Goal: Navigation & Orientation: Find specific page/section

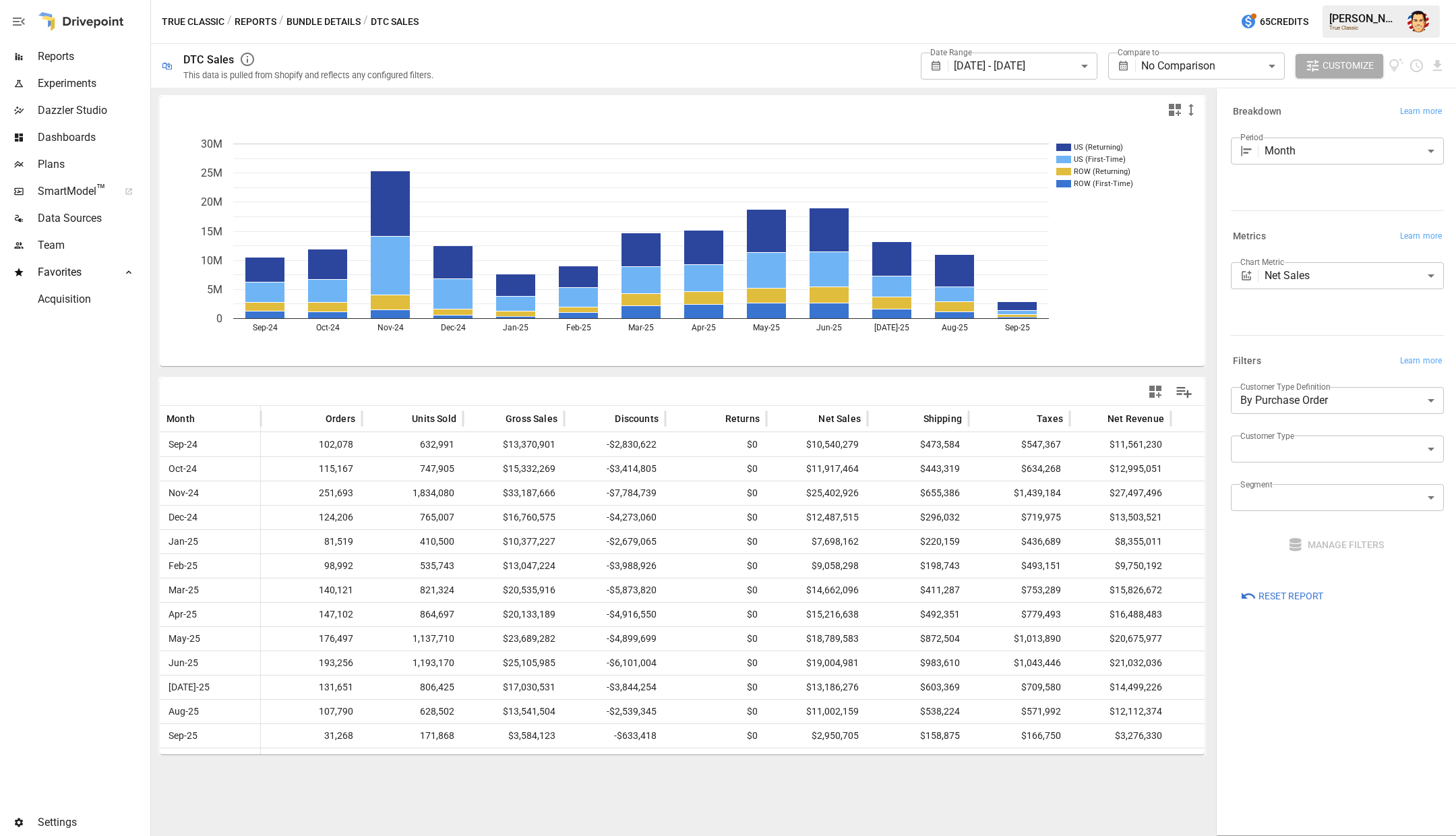
click at [66, 196] on span "SmartModel ™" at bounding box center [73, 191] width 72 height 16
click at [260, 21] on button "Reports" at bounding box center [255, 22] width 42 height 17
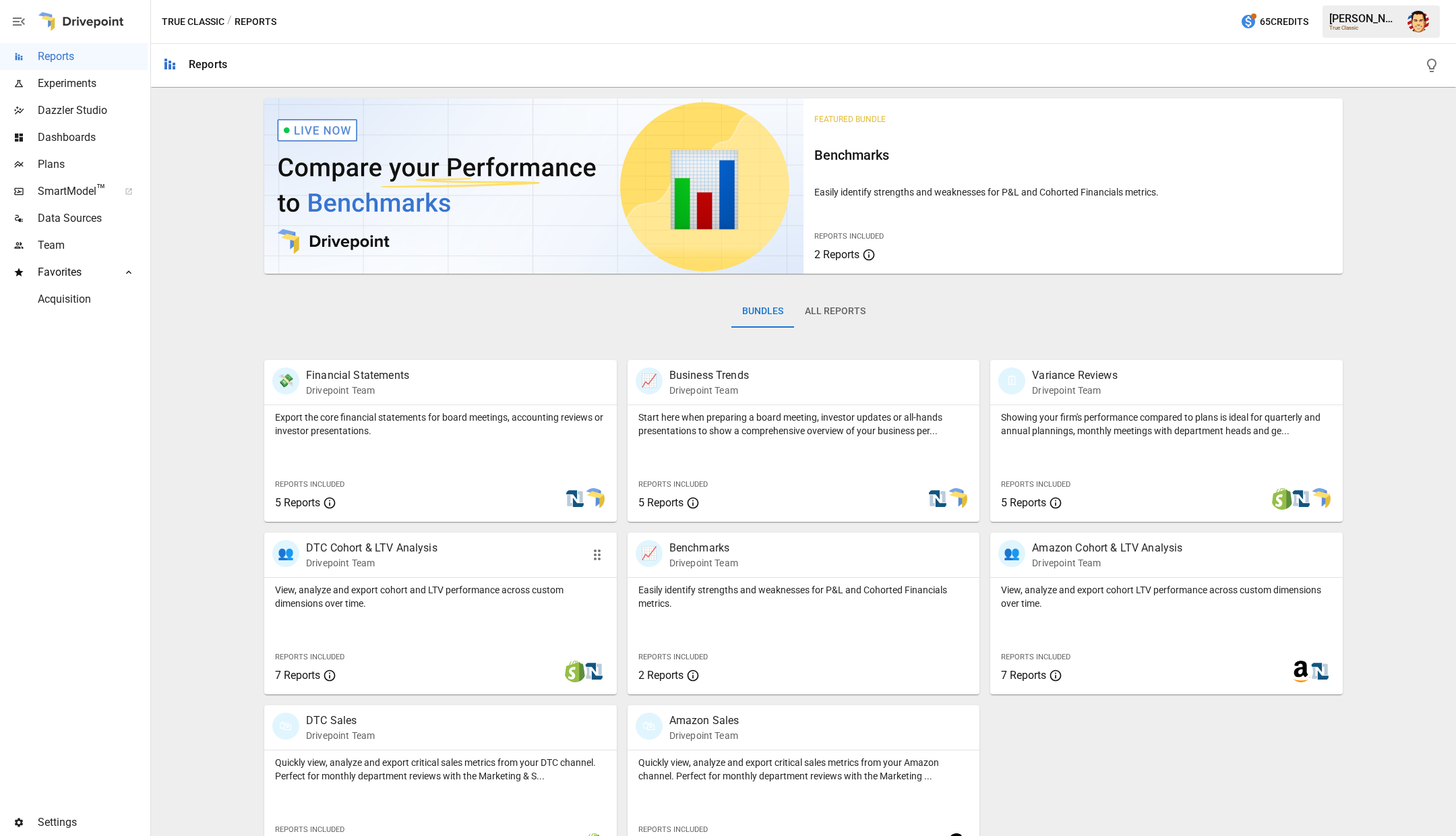
click at [437, 616] on div "View, analyze and export cohort and LTV performance across custom dimensions ov…" at bounding box center [440, 636] width 352 height 117
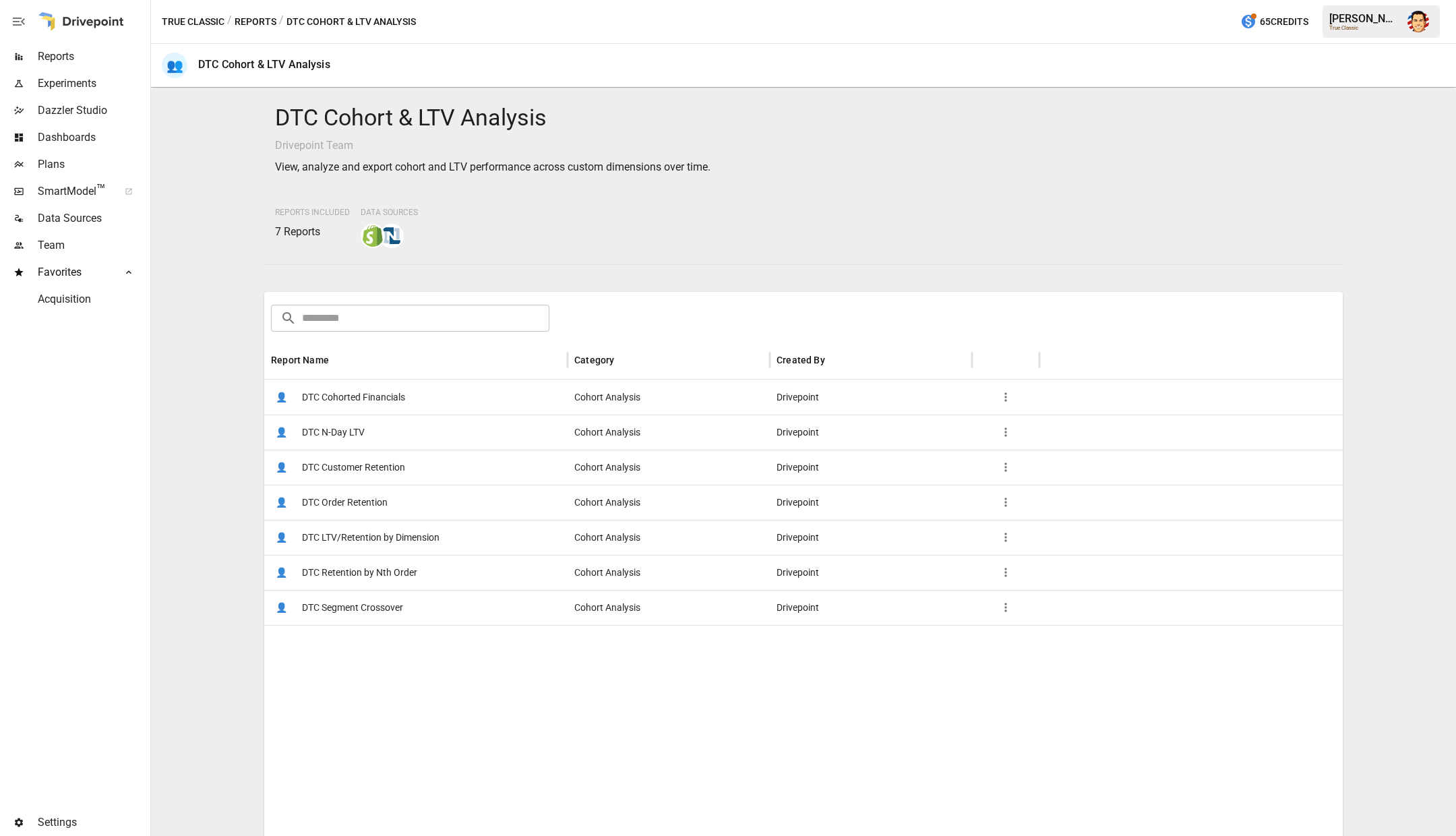
click at [243, 18] on button "Reports" at bounding box center [255, 22] width 42 height 17
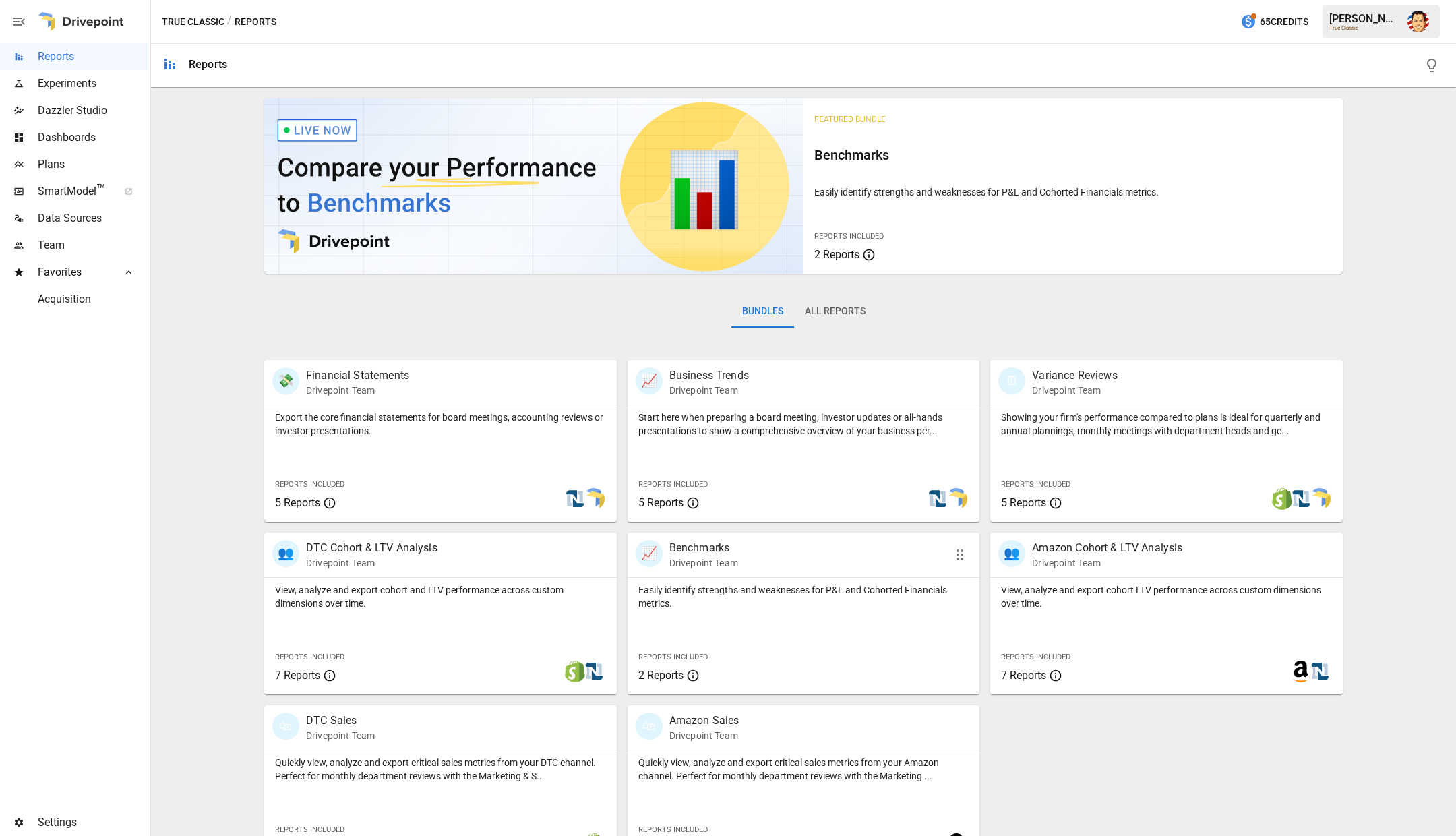
scroll to position [36, 0]
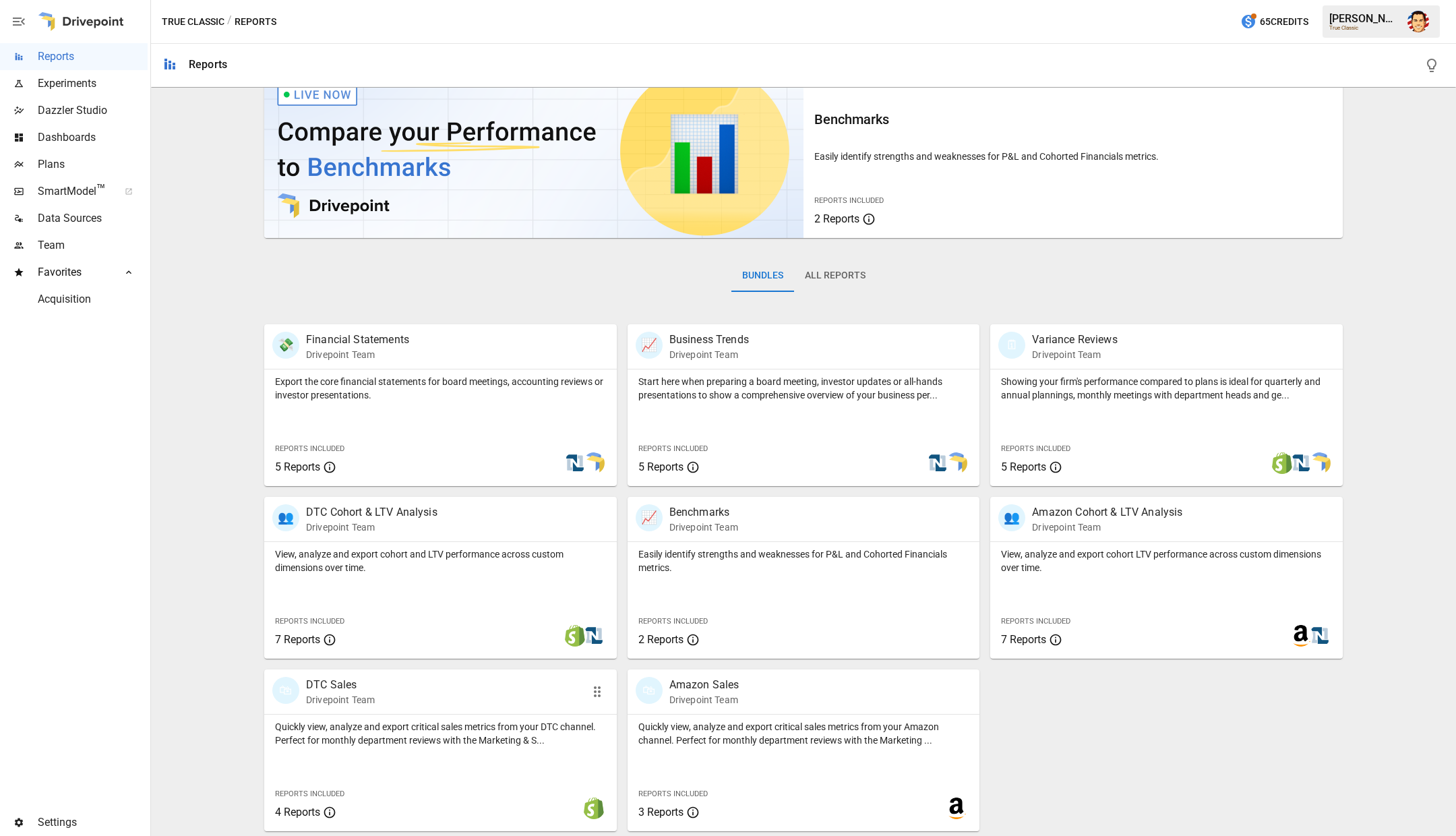
click at [416, 690] on div "🛍 DTC Sales Drivepoint Team" at bounding box center [412, 692] width 280 height 30
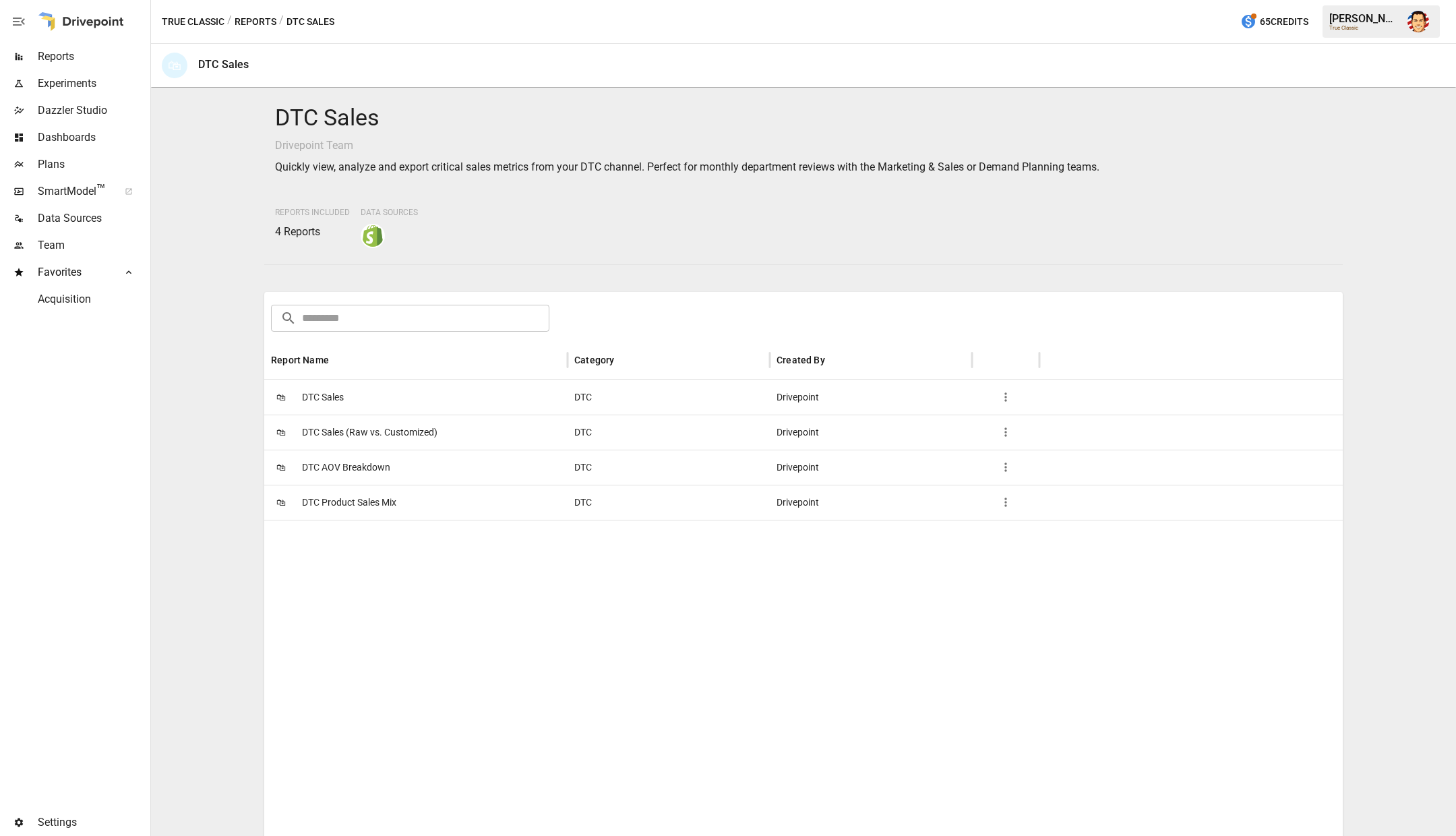
click at [428, 394] on div "🛍 DTC Sales" at bounding box center [416, 397] width 303 height 35
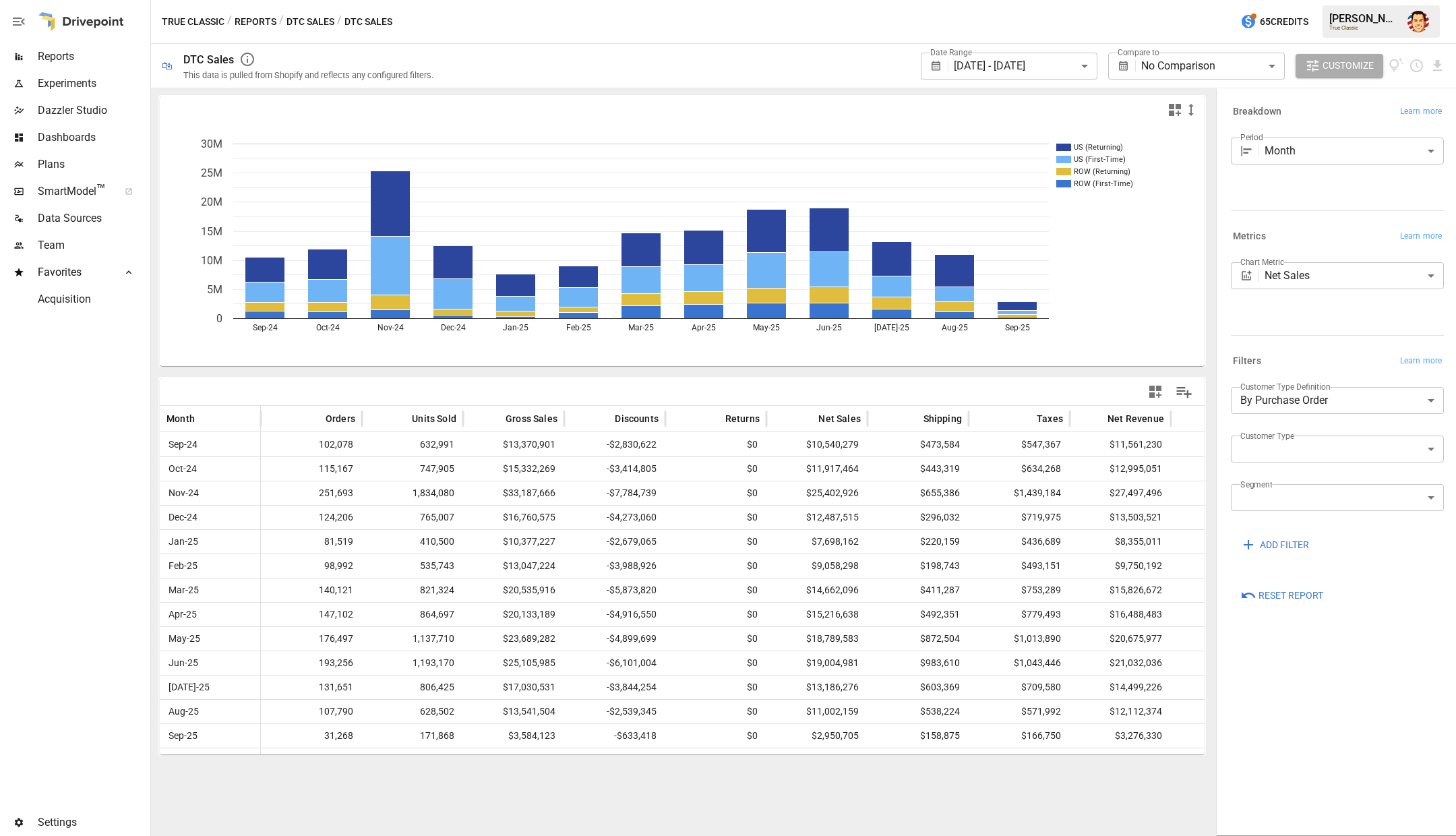
click at [252, 24] on button "Reports" at bounding box center [255, 22] width 42 height 17
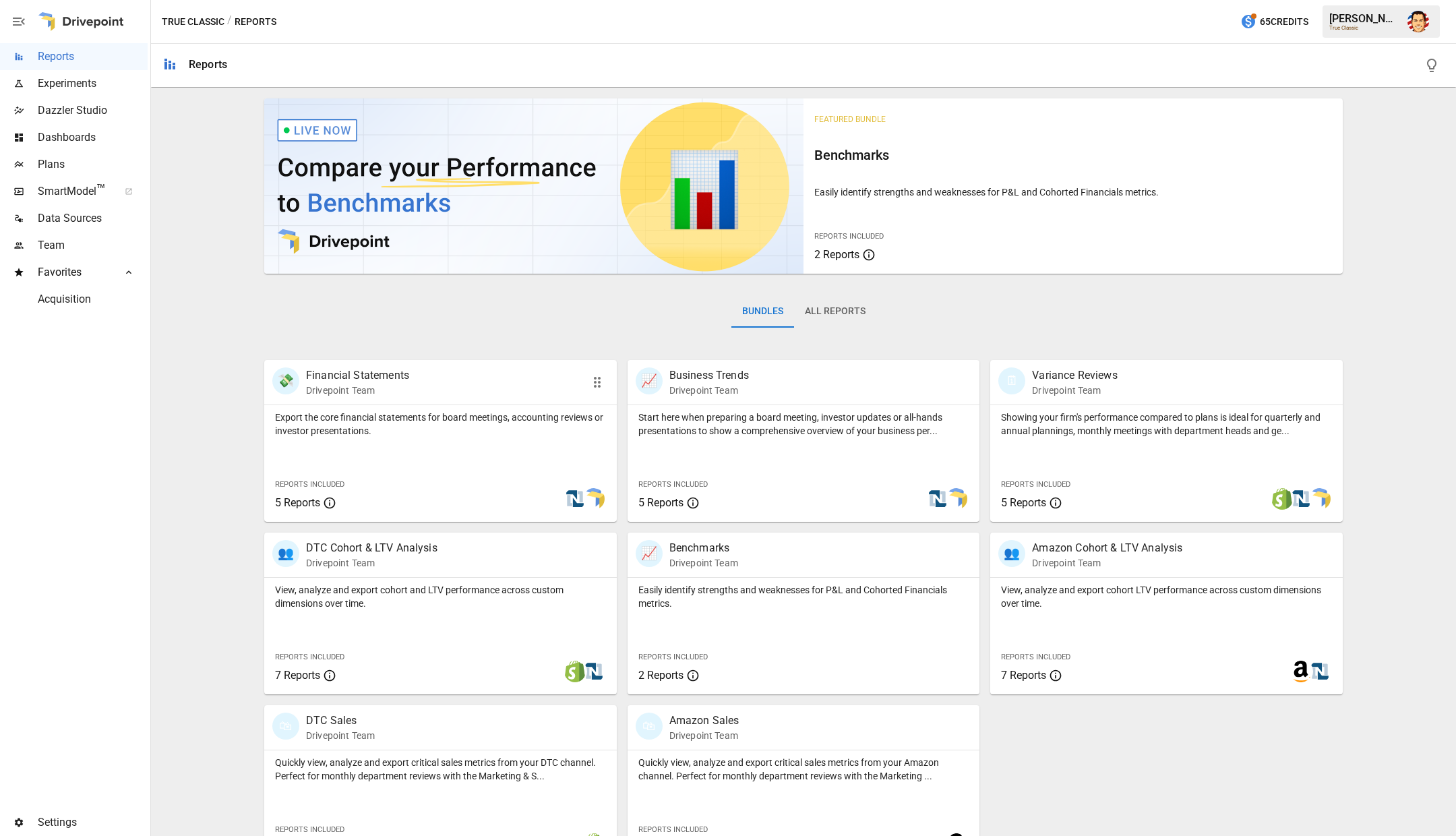
click at [463, 427] on p "Export the core financial statements for board meetings, accounting reviews or …" at bounding box center [440, 423] width 331 height 27
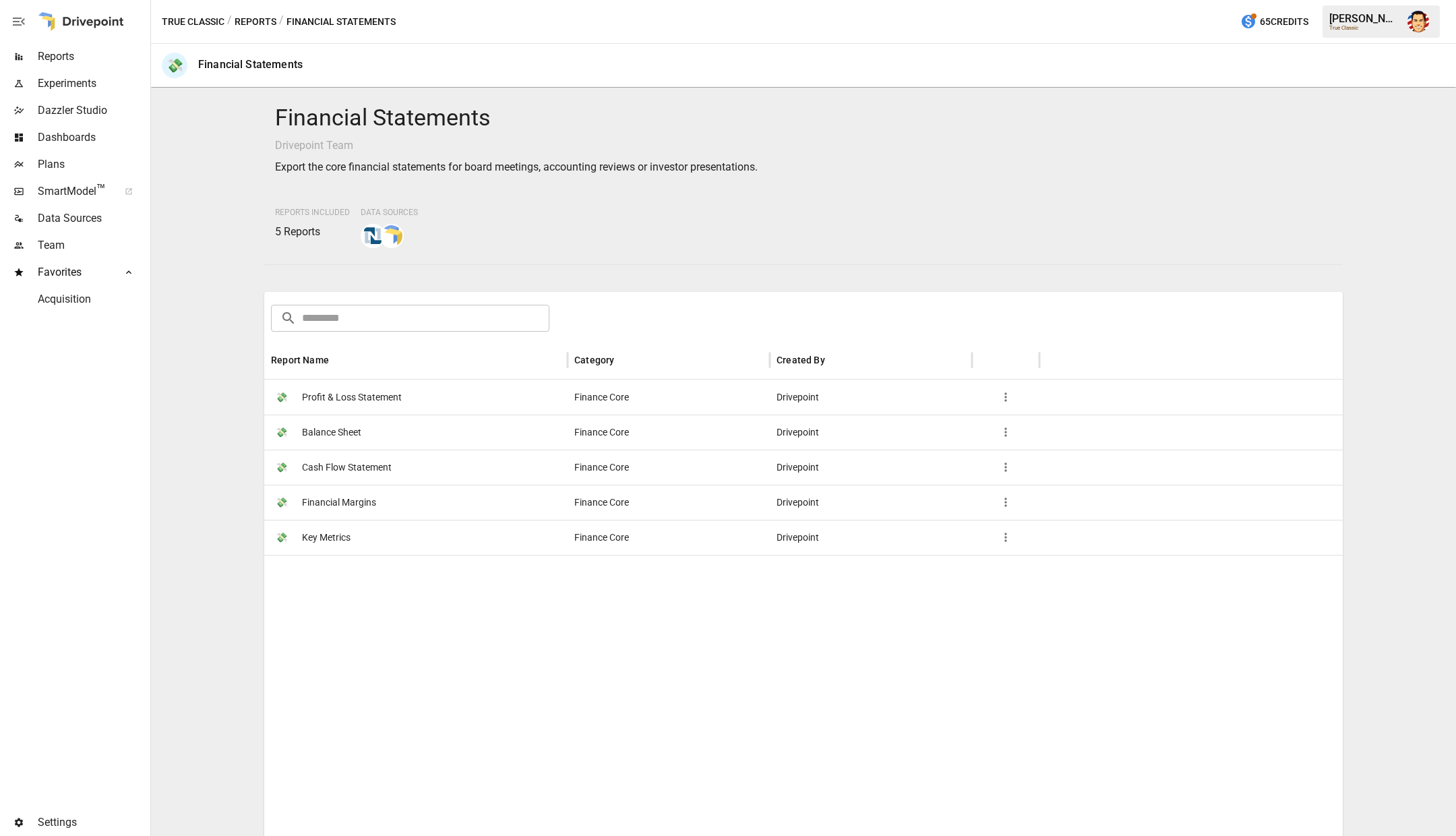
click at [374, 546] on div "💸 Key Metrics" at bounding box center [416, 537] width 303 height 35
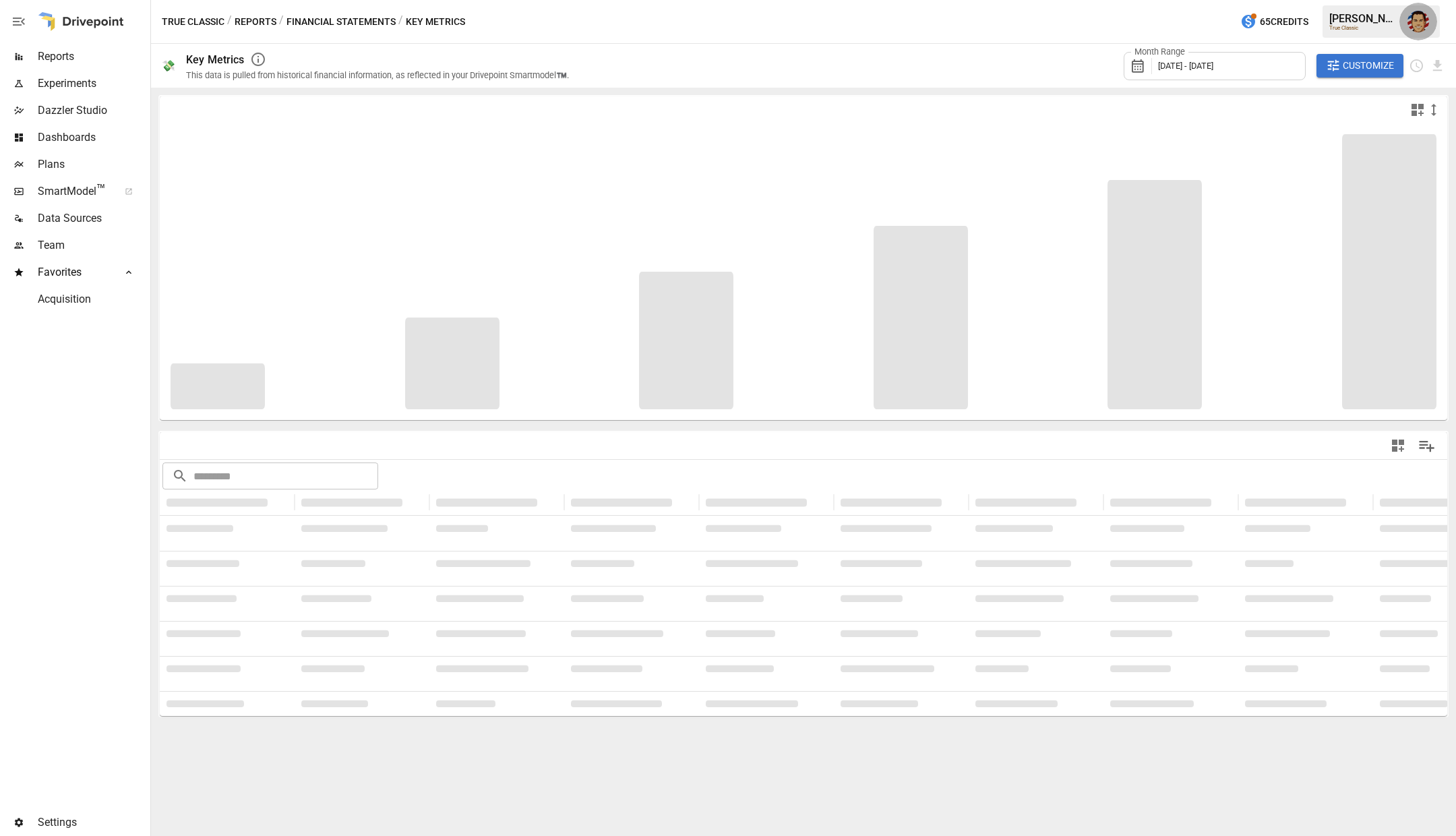
click at [1419, 17] on img "Austin Gardner-Smith" at bounding box center [1418, 21] width 21 height 21
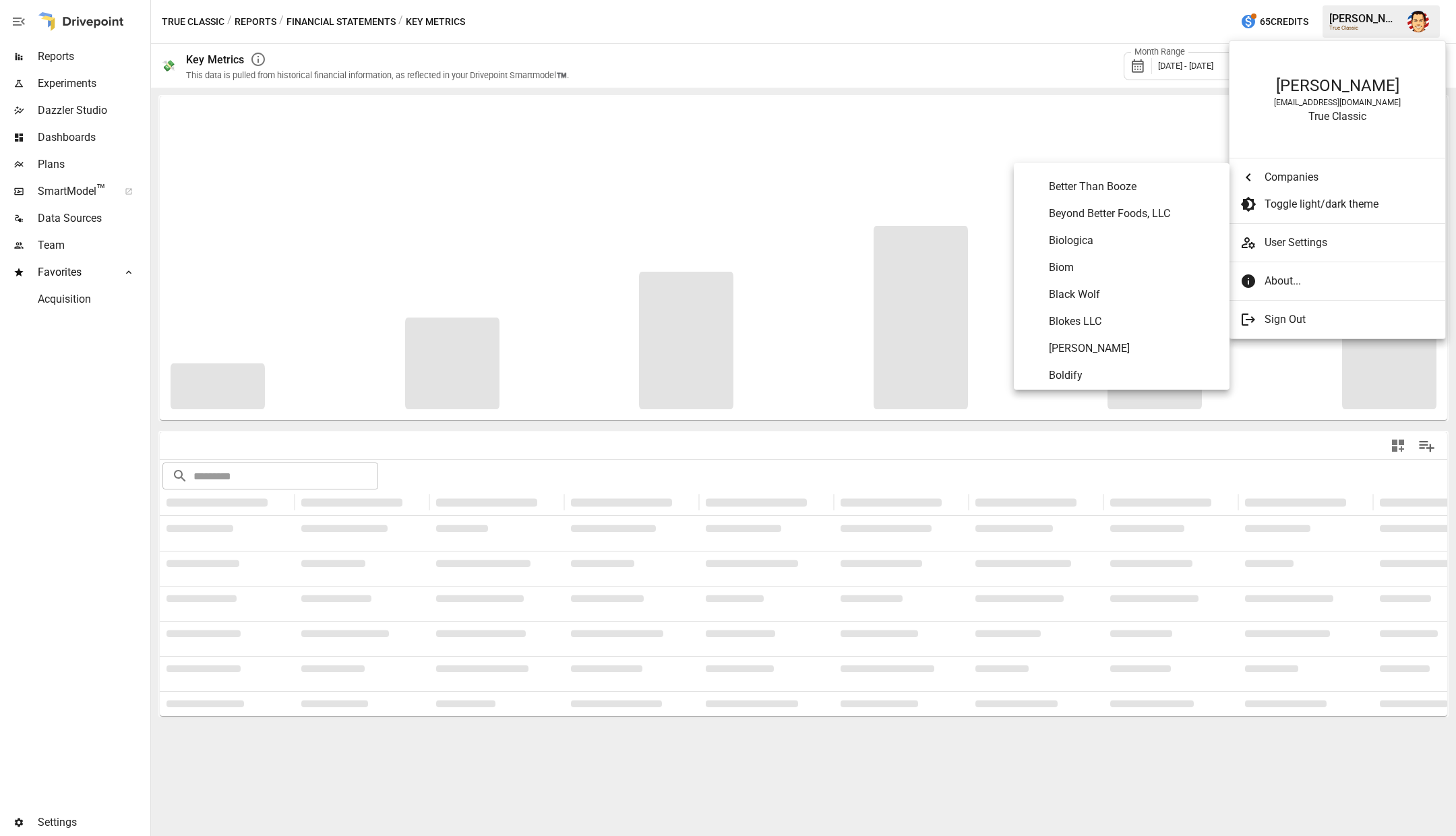
scroll to position [672, 0]
click at [1083, 347] on span "[PERSON_NAME]" at bounding box center [1134, 346] width 170 height 16
